Goal: Find specific page/section: Find specific page/section

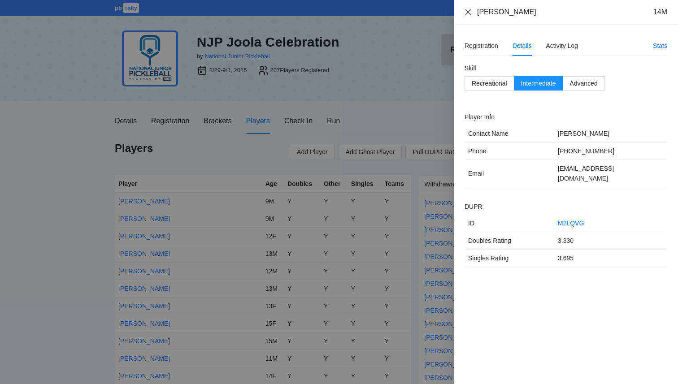
scroll to position [1275, 0]
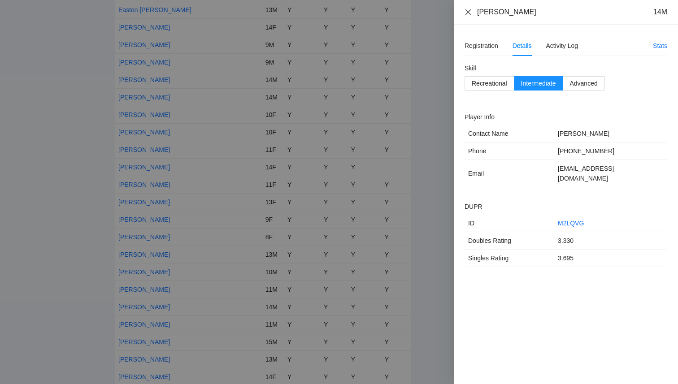
click at [468, 13] on icon "close" at bounding box center [467, 12] width 7 height 7
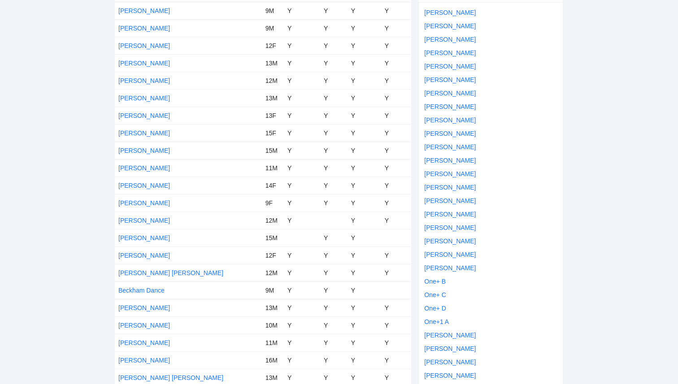
scroll to position [0, 0]
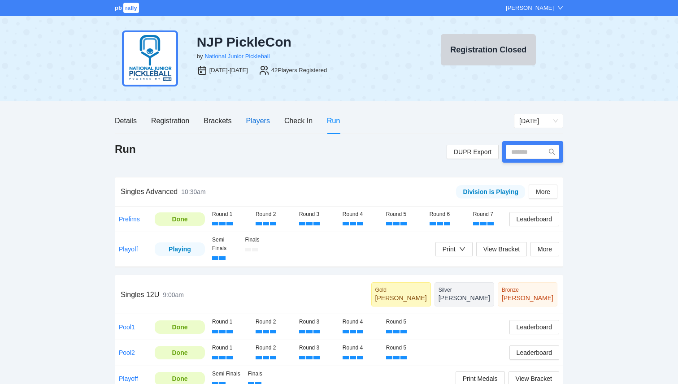
click at [254, 117] on div "Players" at bounding box center [258, 120] width 24 height 11
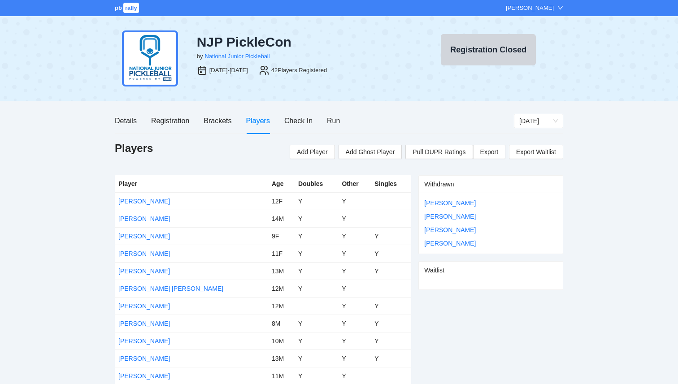
click at [126, 8] on span "rally" at bounding box center [131, 8] width 16 height 10
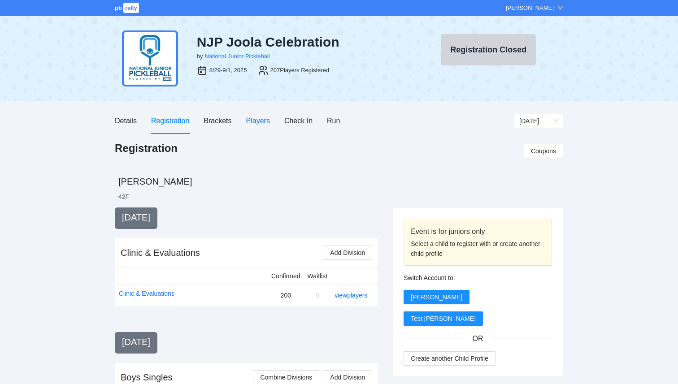
click at [256, 121] on div "Players" at bounding box center [258, 120] width 24 height 11
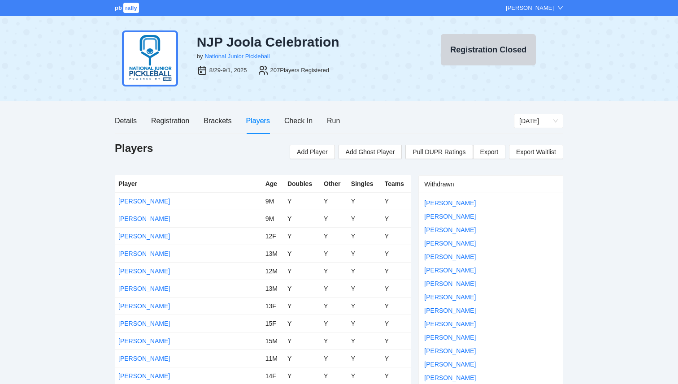
scroll to position [2579, 0]
